Goal: Information Seeking & Learning: Learn about a topic

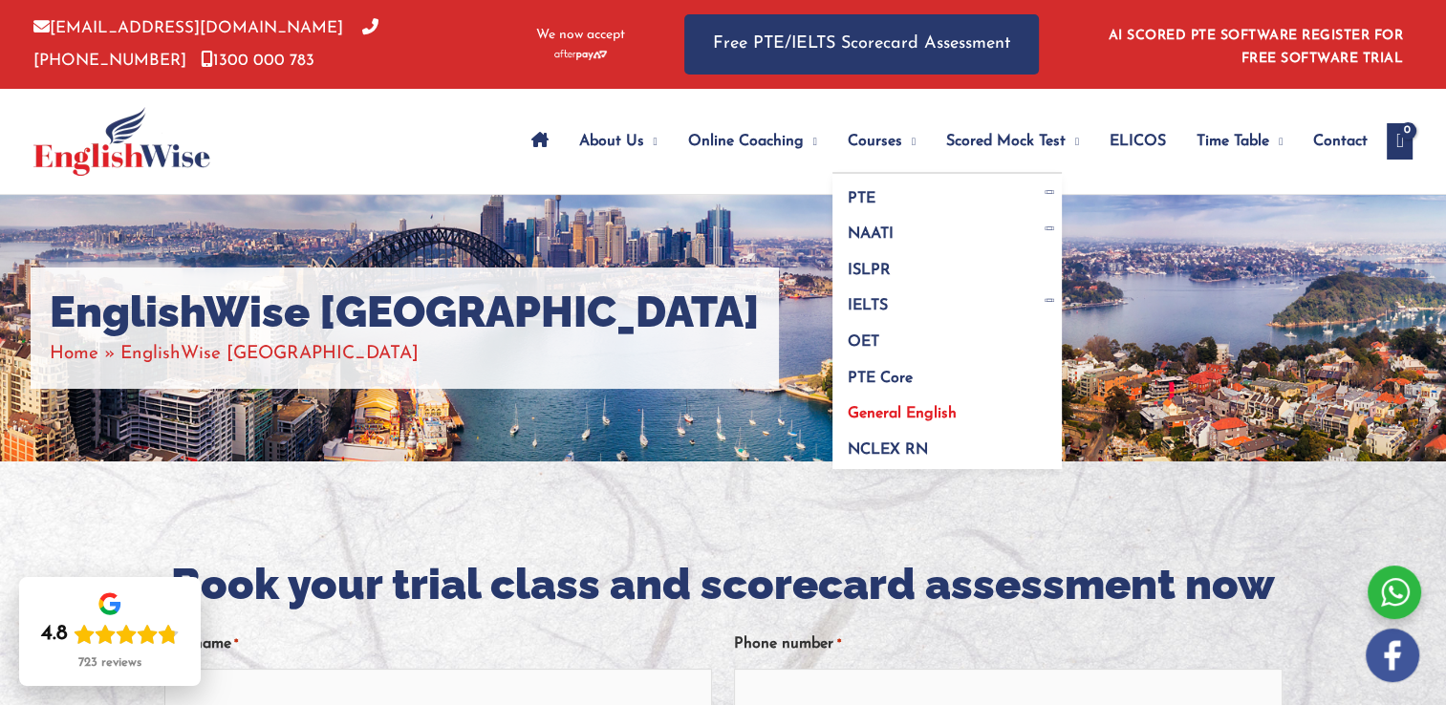
click at [903, 414] on span "General English" at bounding box center [902, 413] width 109 height 15
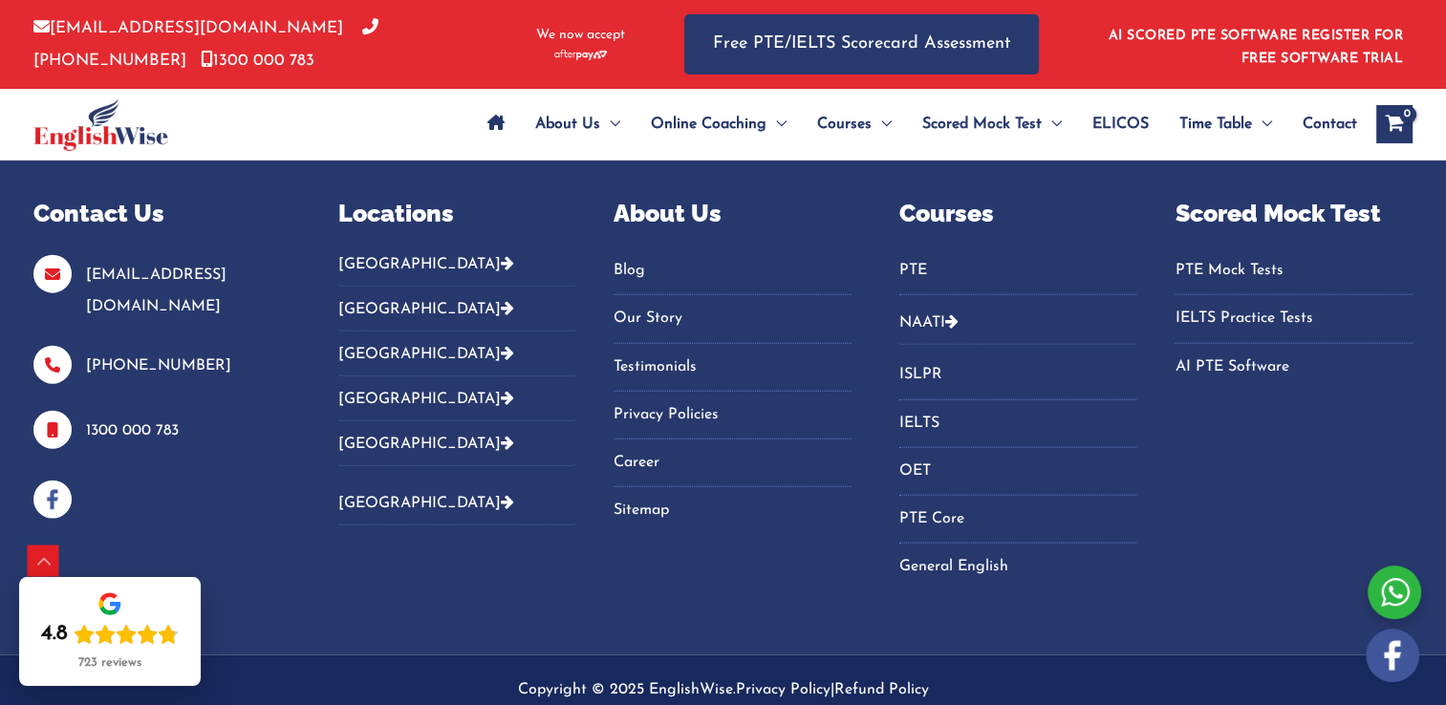
scroll to position [4206, 0]
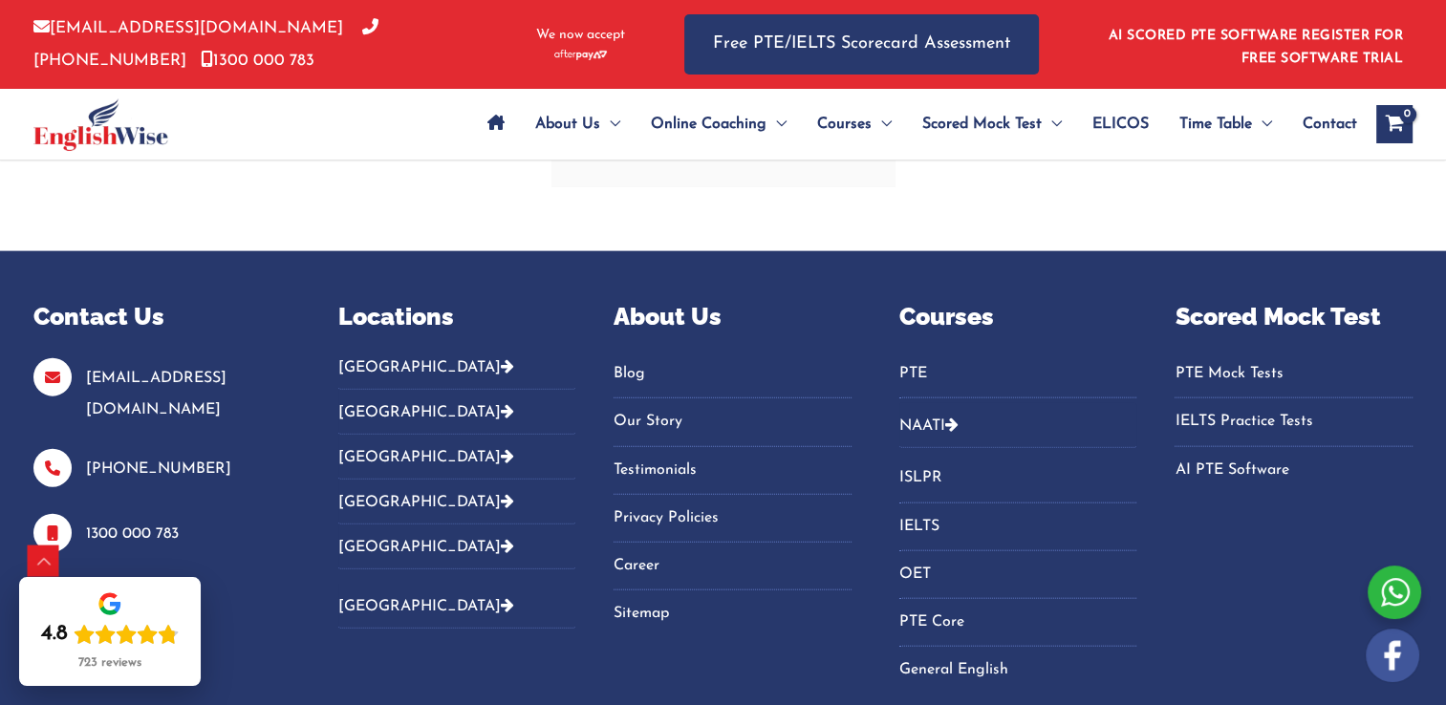
click at [400, 370] on button "[GEOGRAPHIC_DATA]" at bounding box center [457, 374] width 238 height 32
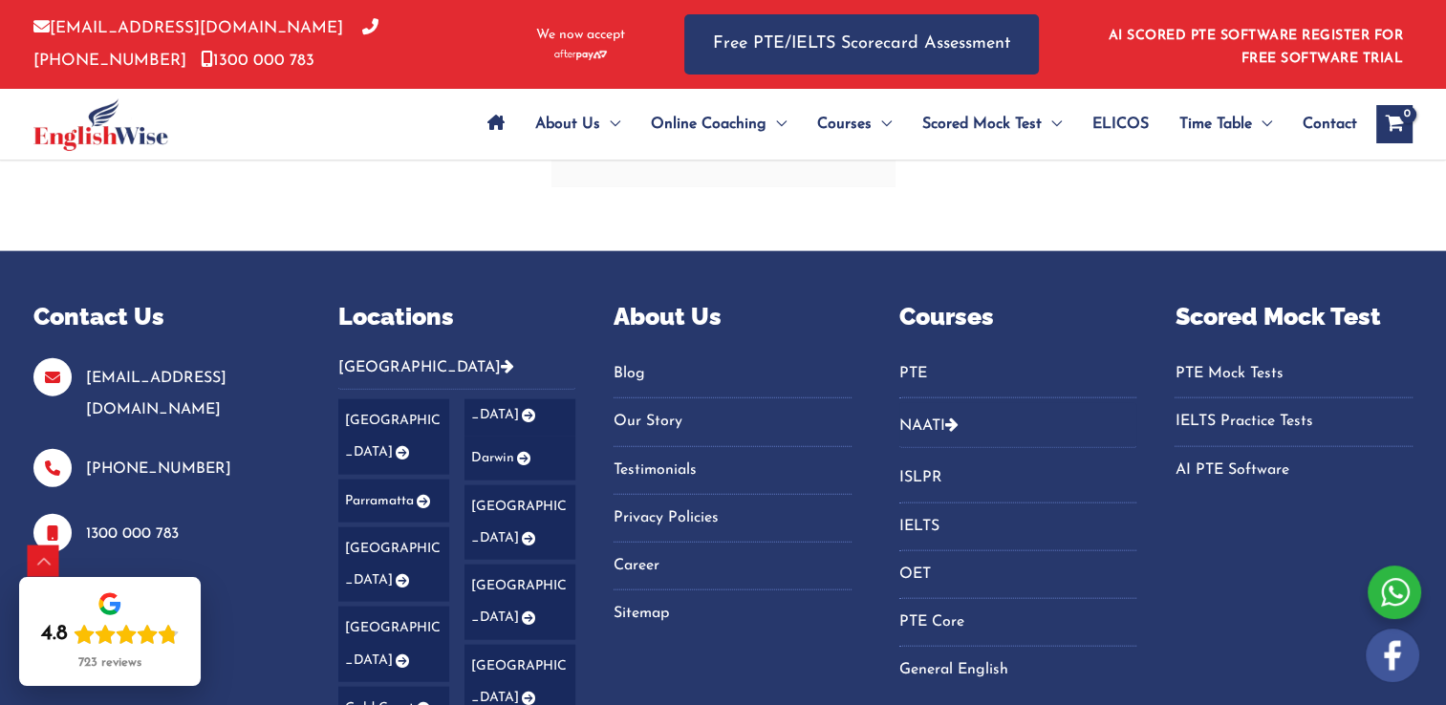
scroll to position [4302, 0]
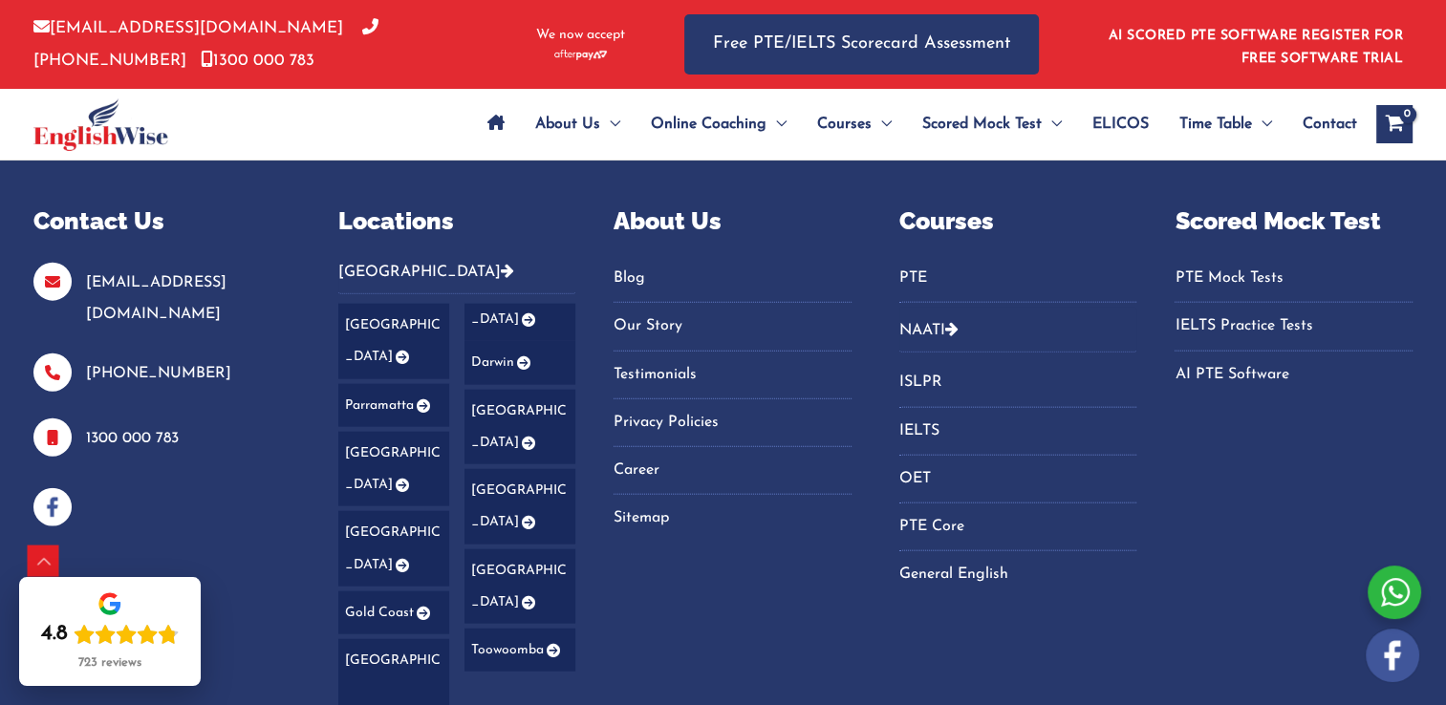
click at [402, 351] on icon "Footer Widget 2" at bounding box center [401, 357] width 16 height 13
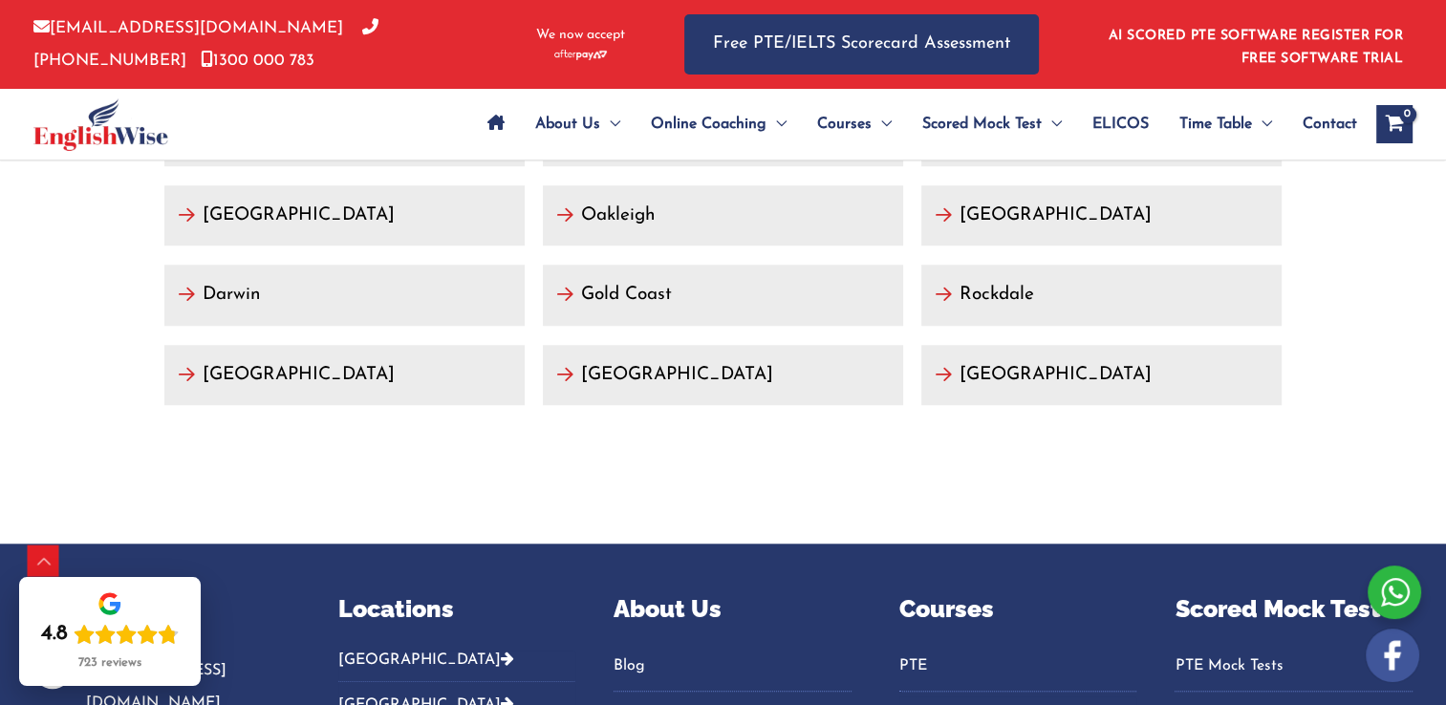
scroll to position [8936, 0]
